Goal: Task Accomplishment & Management: Manage account settings

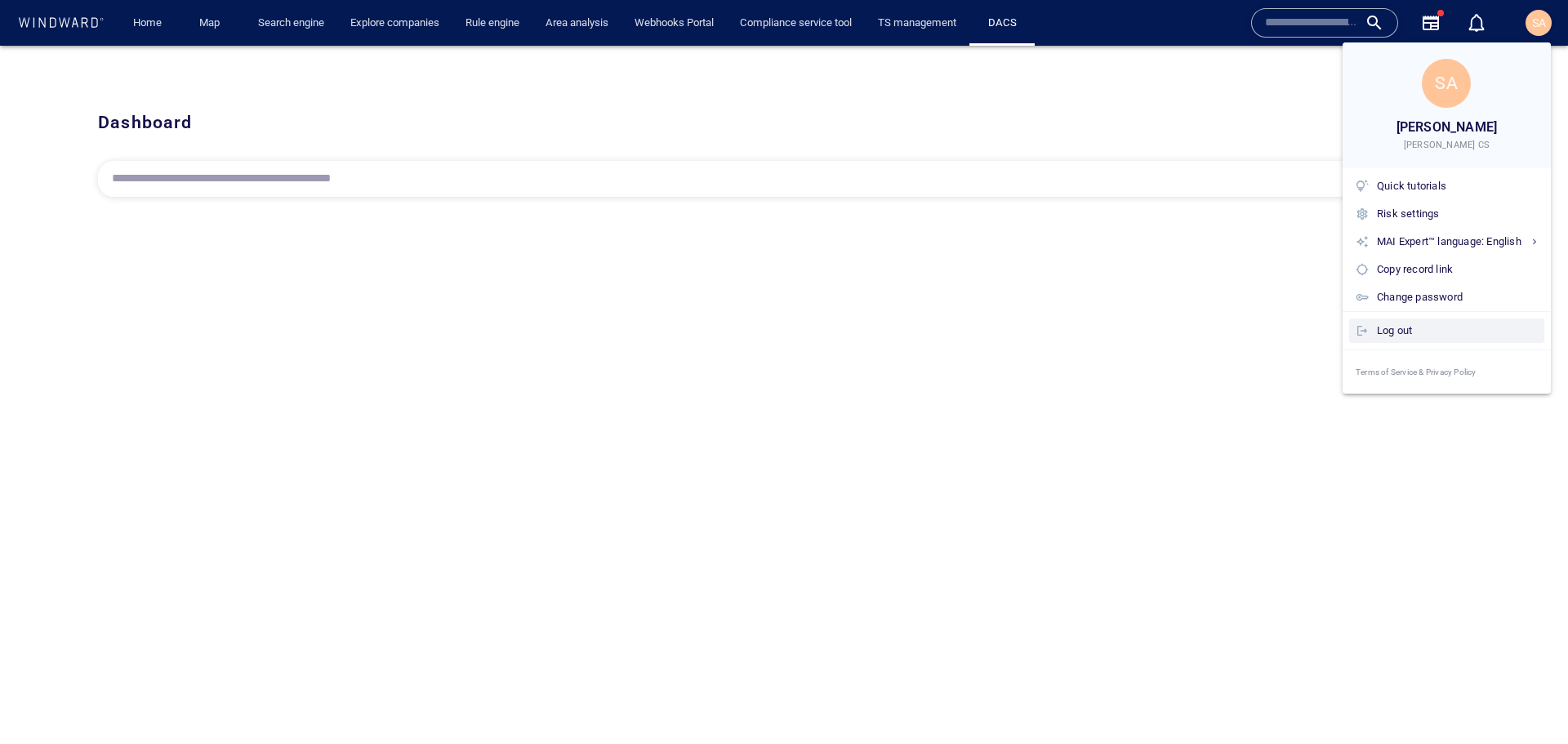
click at [1411, 330] on div "Log out" at bounding box center [1457, 330] width 161 height 18
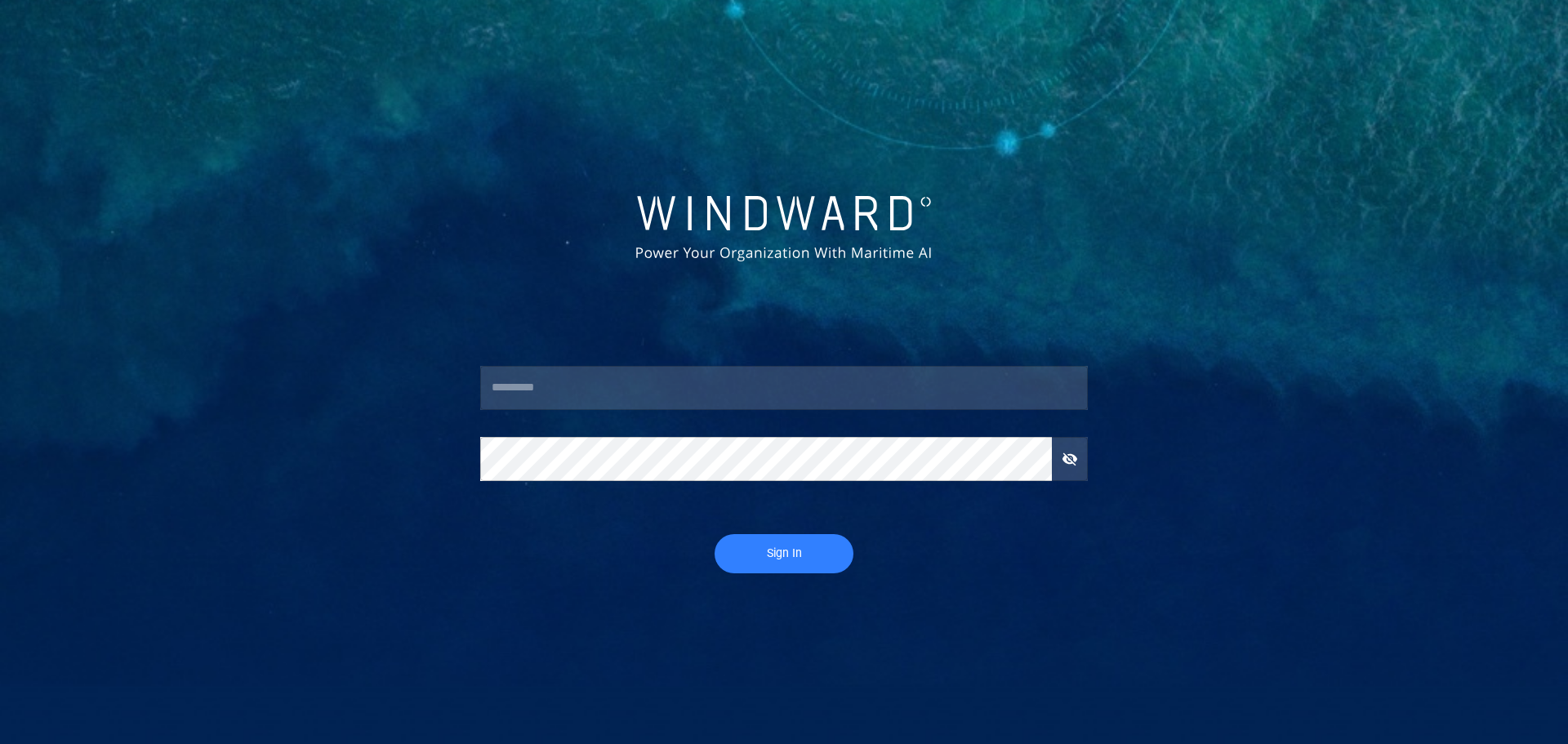
click at [704, 372] on input "text" at bounding box center [784, 388] width 607 height 44
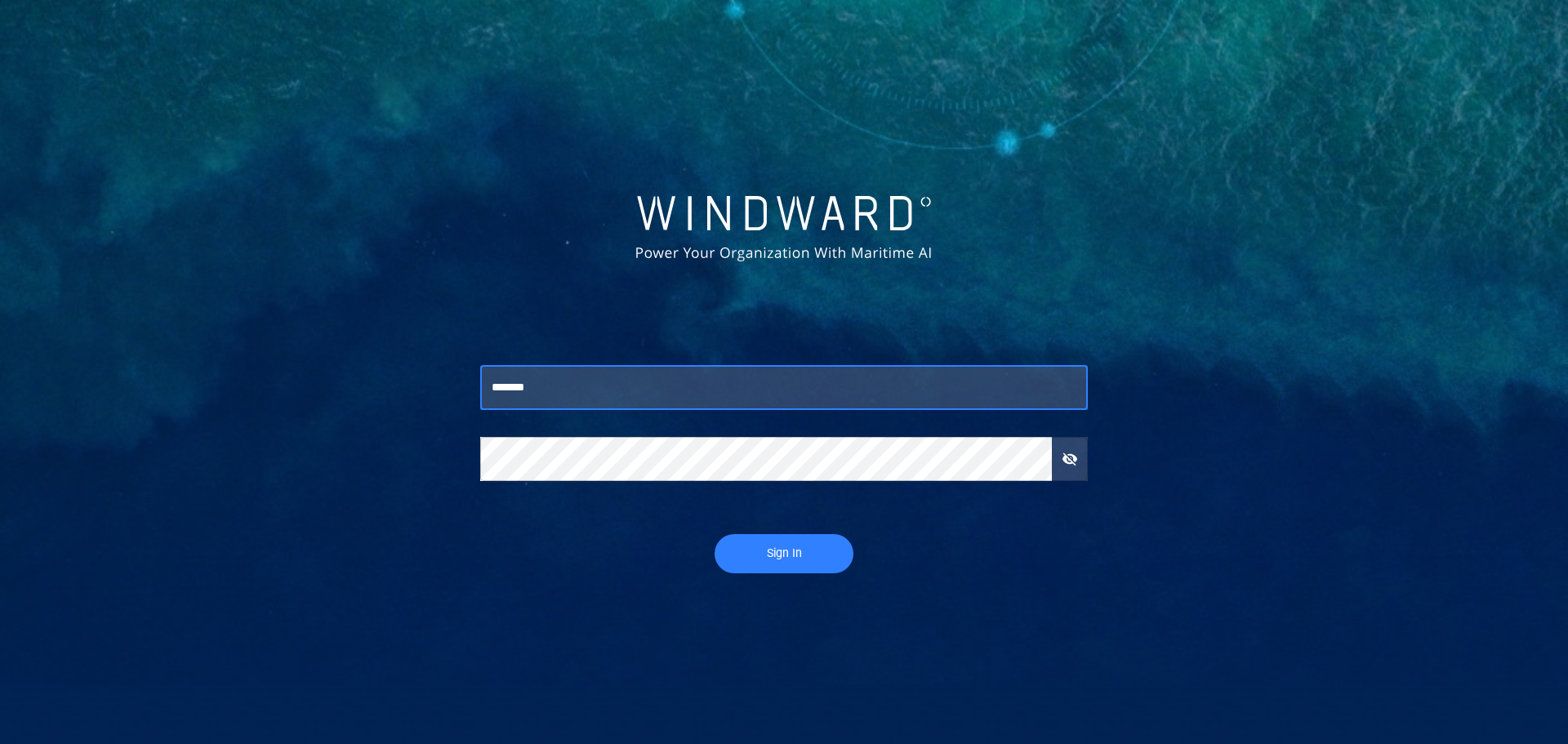
type input "*******"
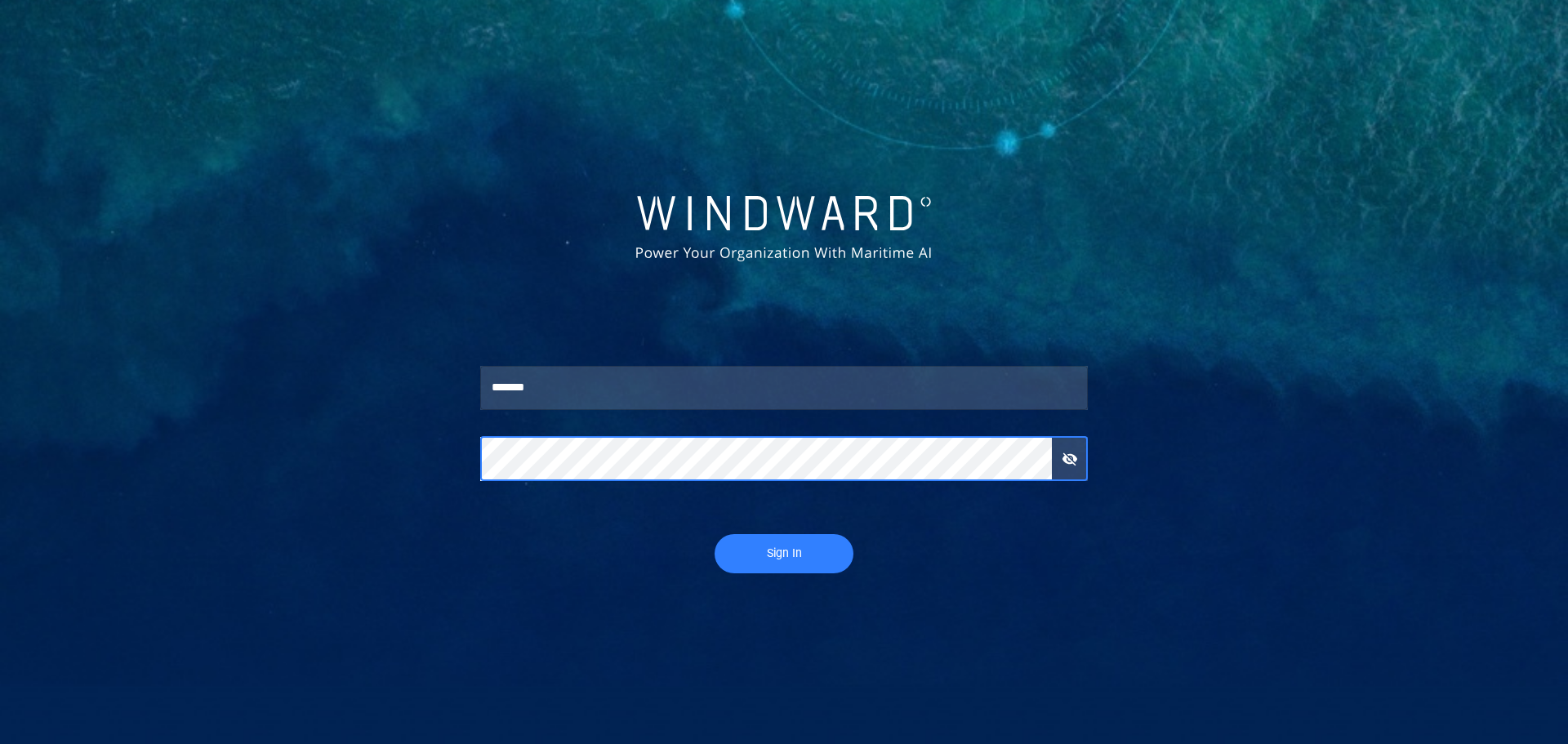
drag, startPoint x: 814, startPoint y: 556, endPoint x: 779, endPoint y: 569, distance: 37.3
click at [814, 556] on span "Sign In" at bounding box center [784, 554] width 106 height 21
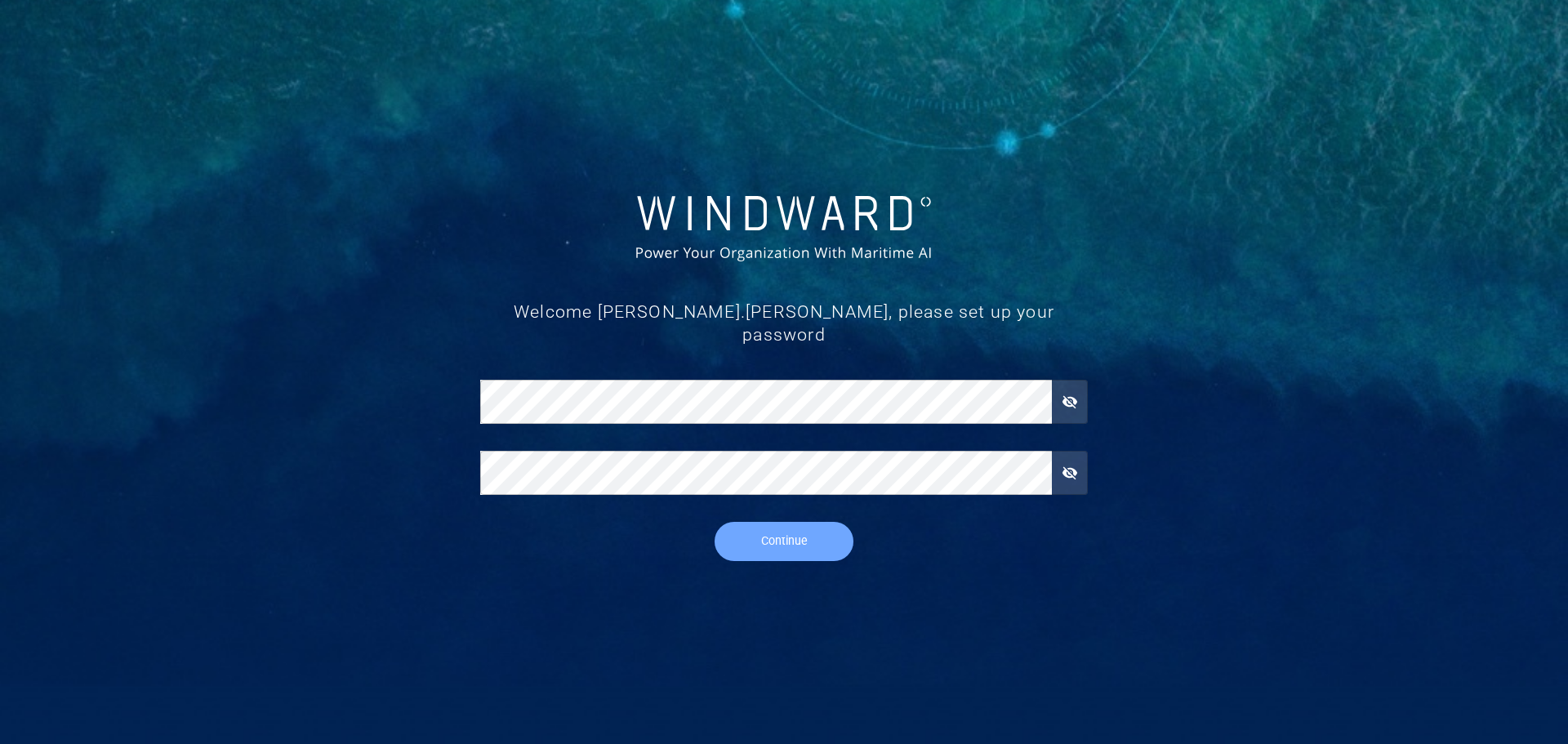
click at [784, 529] on button "Continue" at bounding box center [784, 541] width 138 height 39
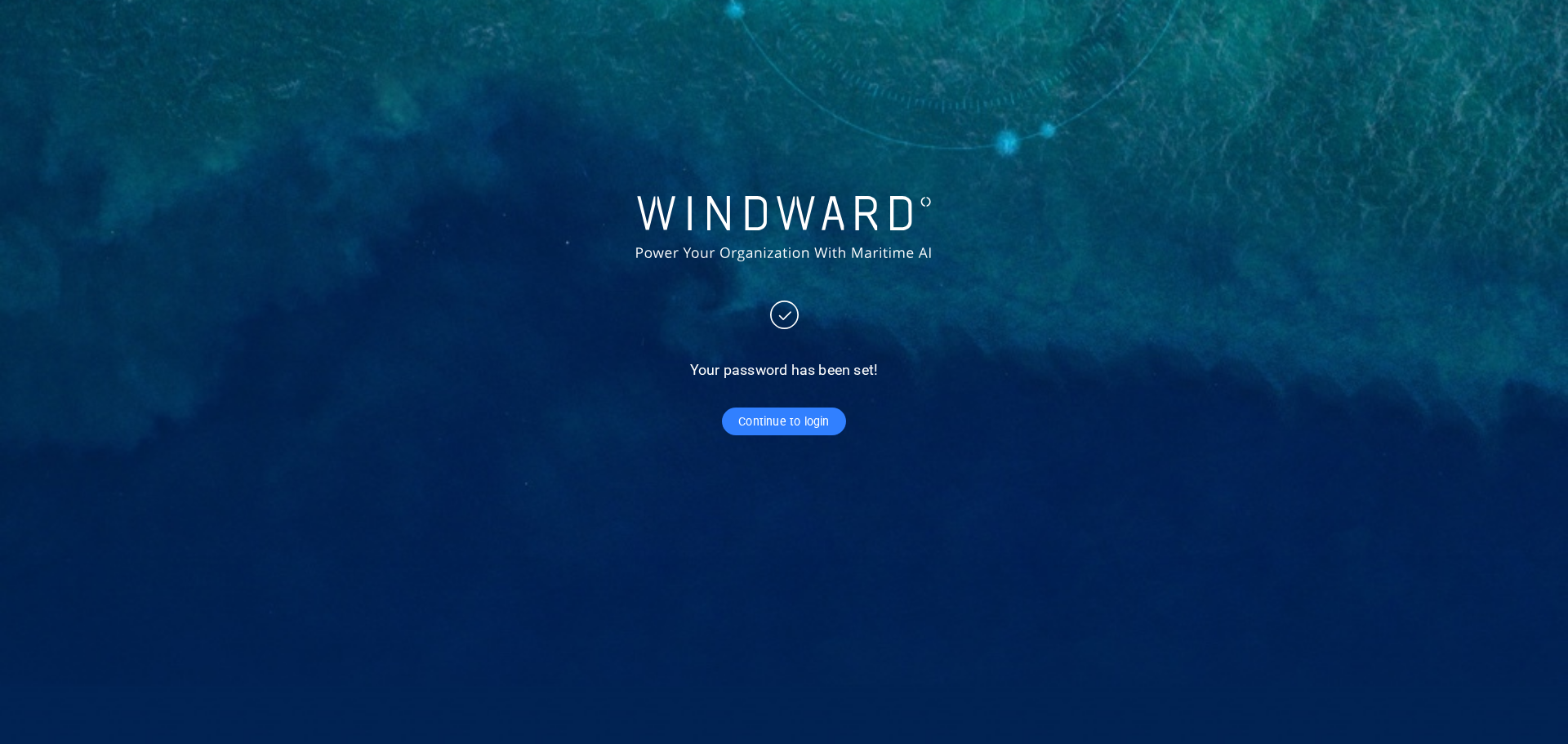
click at [788, 413] on span "Continue to login" at bounding box center [783, 422] width 91 height 21
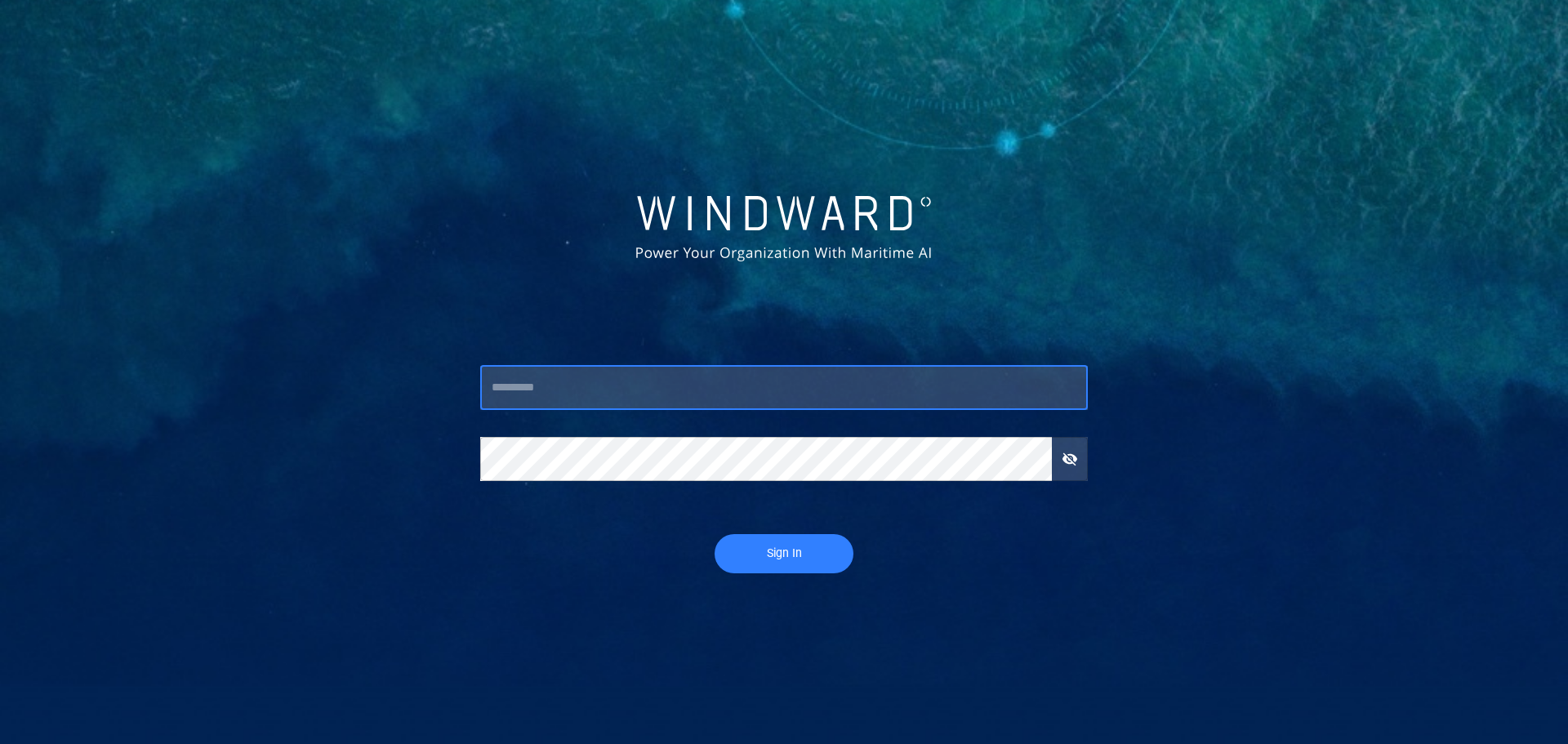
click at [659, 386] on input "text" at bounding box center [784, 388] width 607 height 44
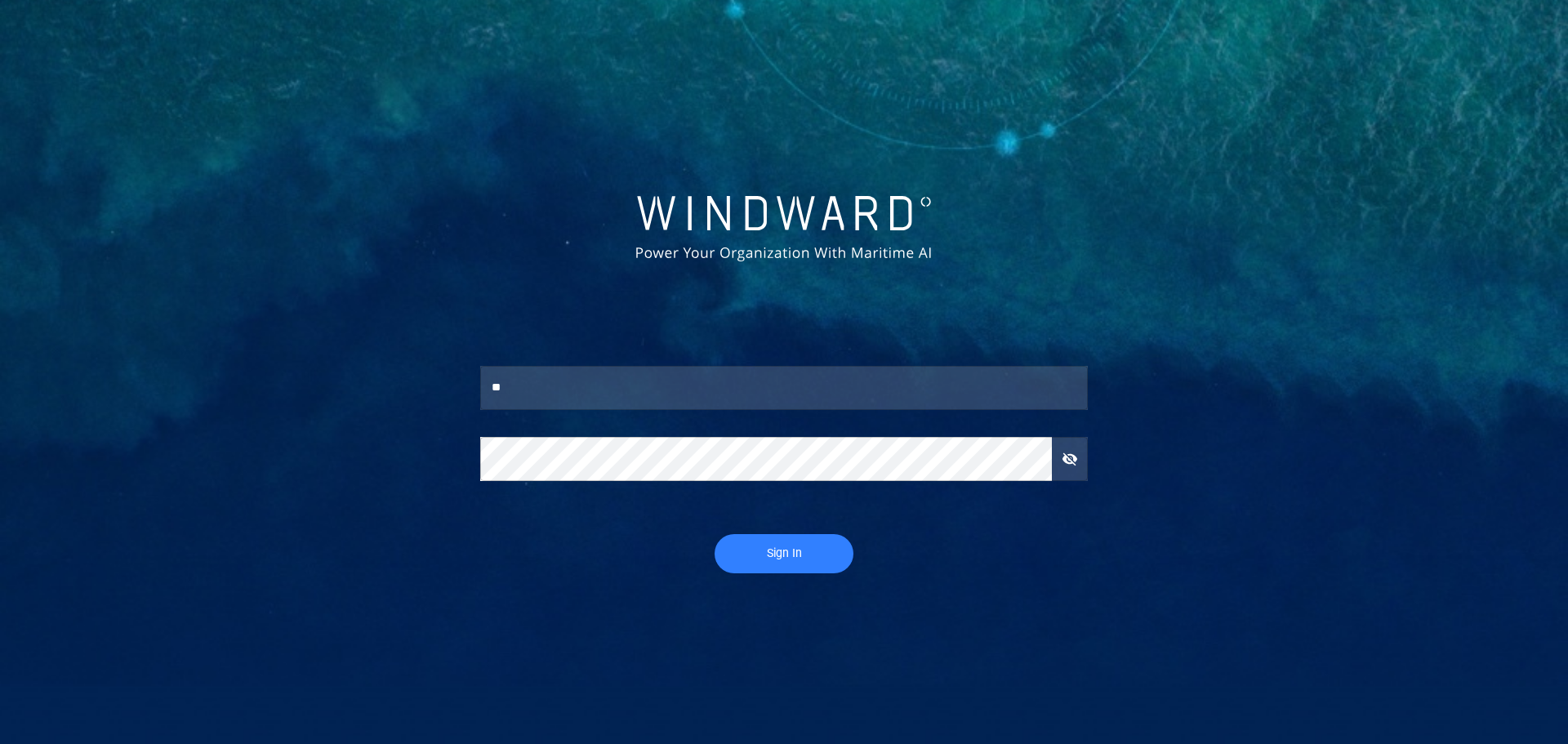
type input "*******"
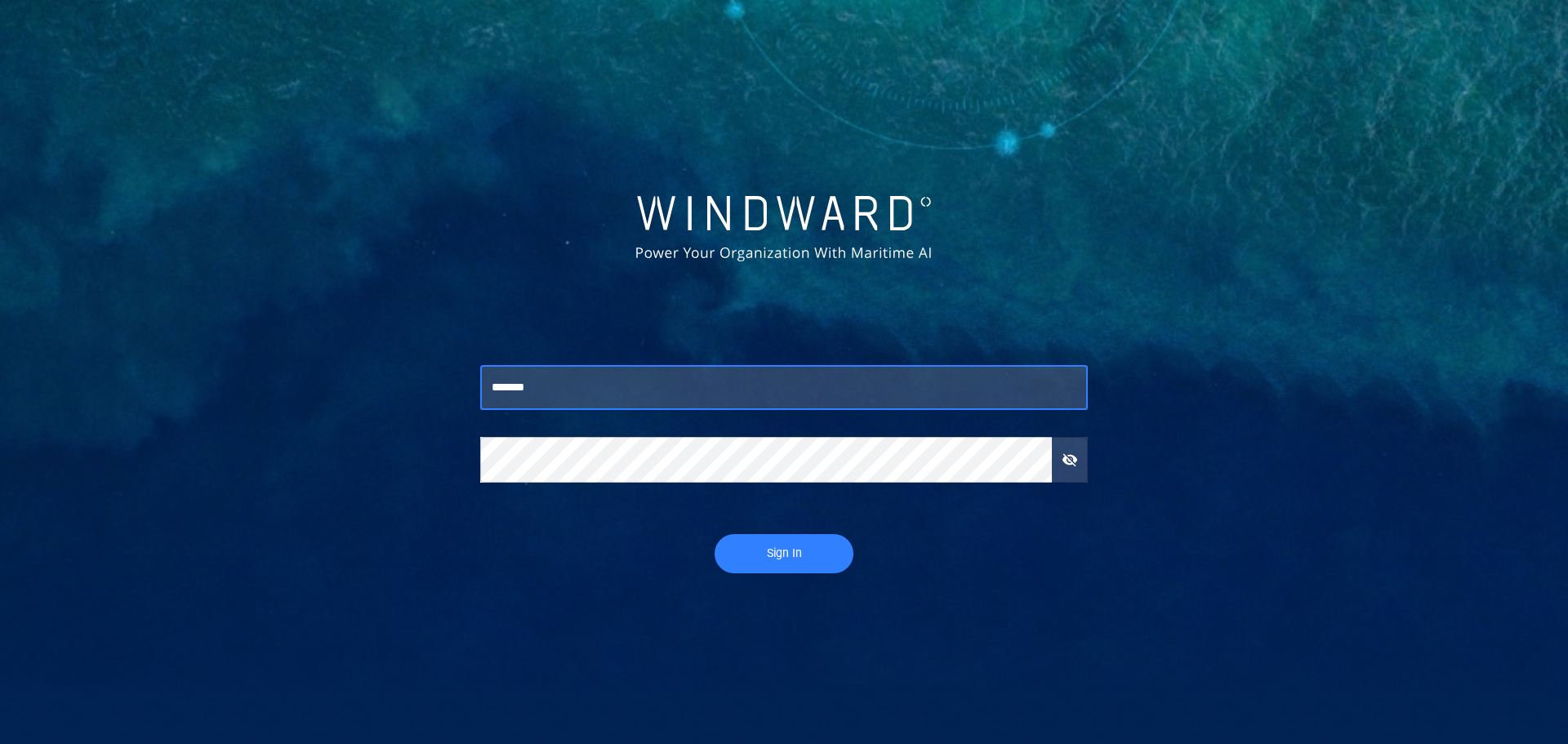
click at [774, 526] on div "Sign In" at bounding box center [784, 554] width 633 height 66
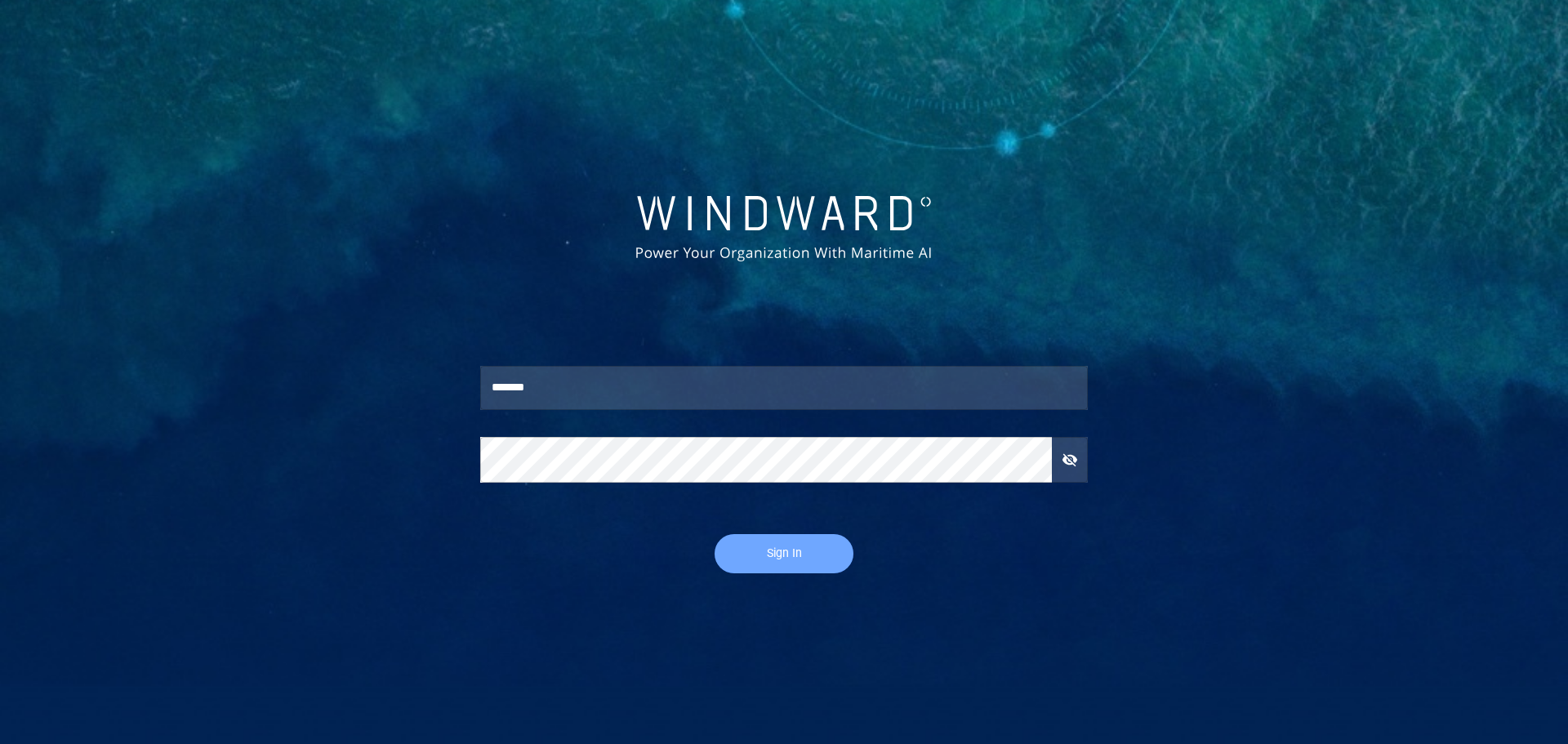
click at [774, 539] on button "Sign In" at bounding box center [784, 553] width 138 height 39
